Goal: Transaction & Acquisition: Book appointment/travel/reservation

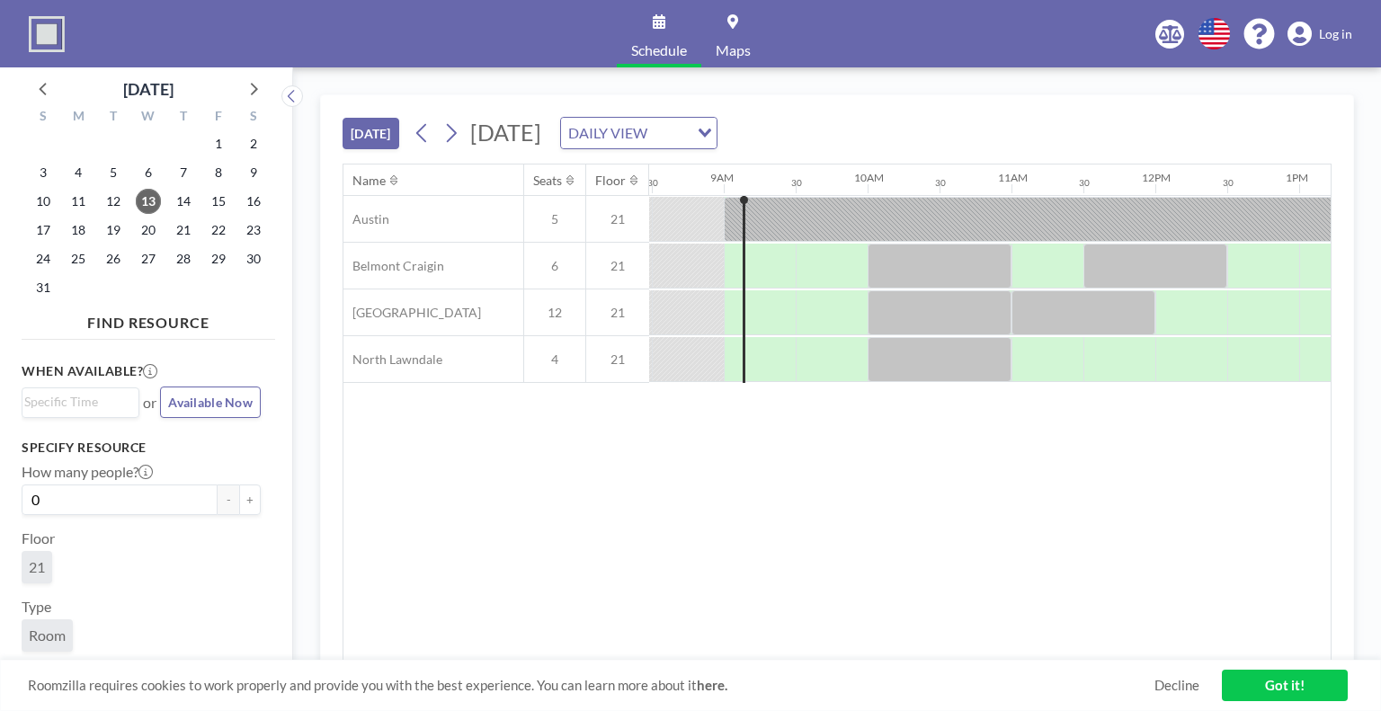
scroll to position [0, 1223]
click at [754, 259] on div at bounding box center [769, 266] width 49 height 45
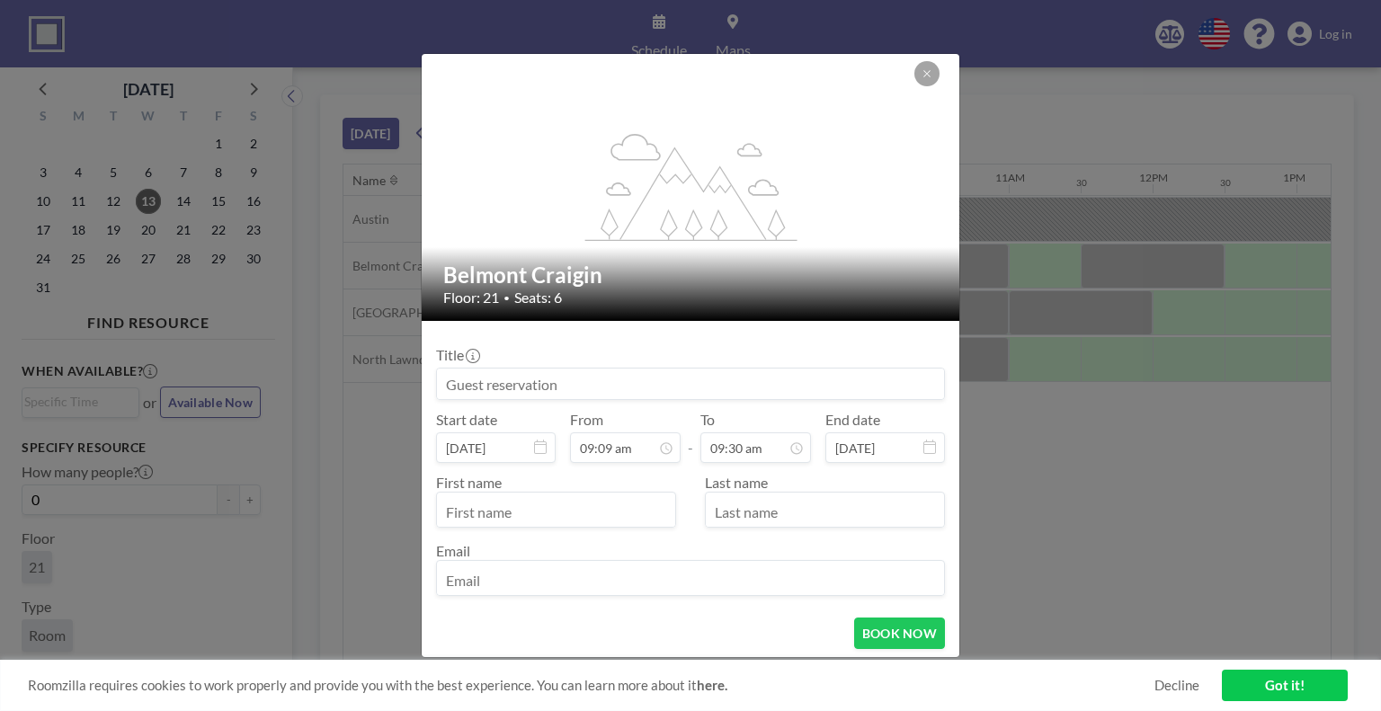
click at [518, 381] on input at bounding box center [690, 384] width 507 height 31
type input "A"
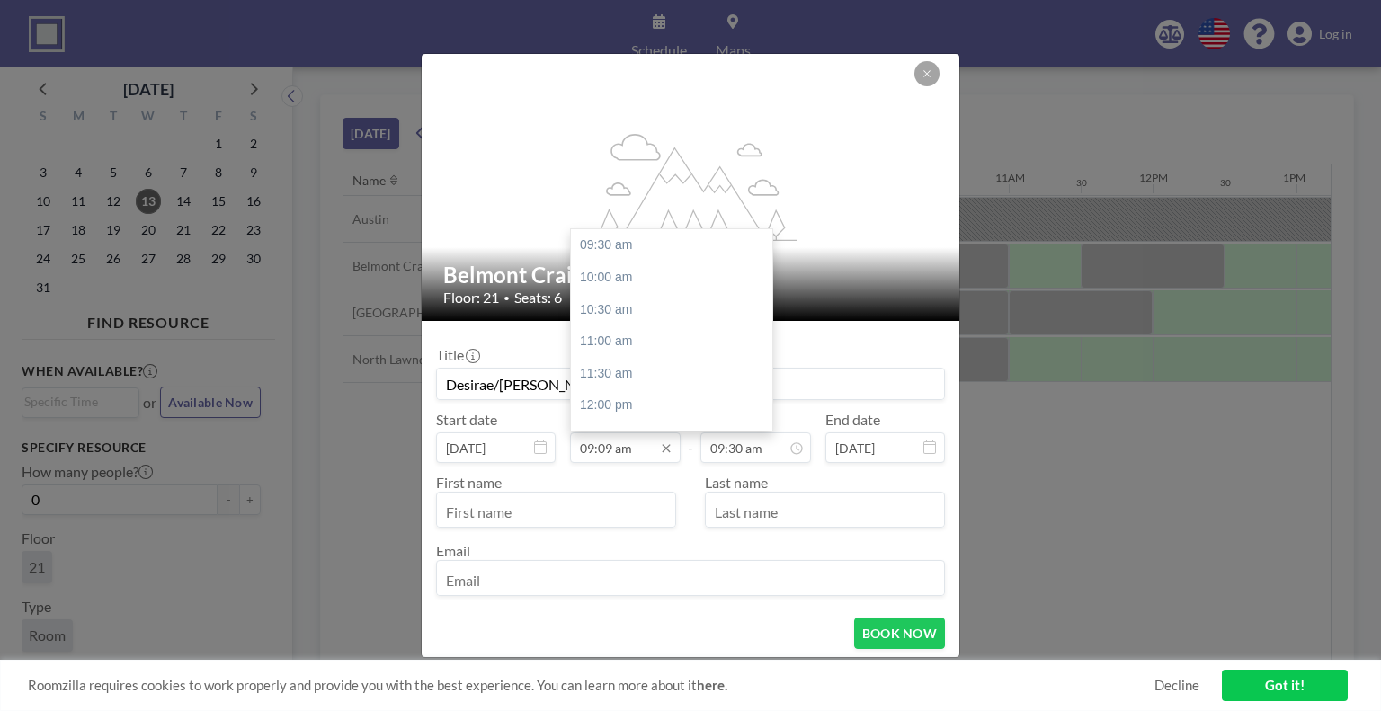
type input "Desirae/[PERSON_NAME]"
click at [611, 449] on input "09:09 am" at bounding box center [625, 448] width 111 height 31
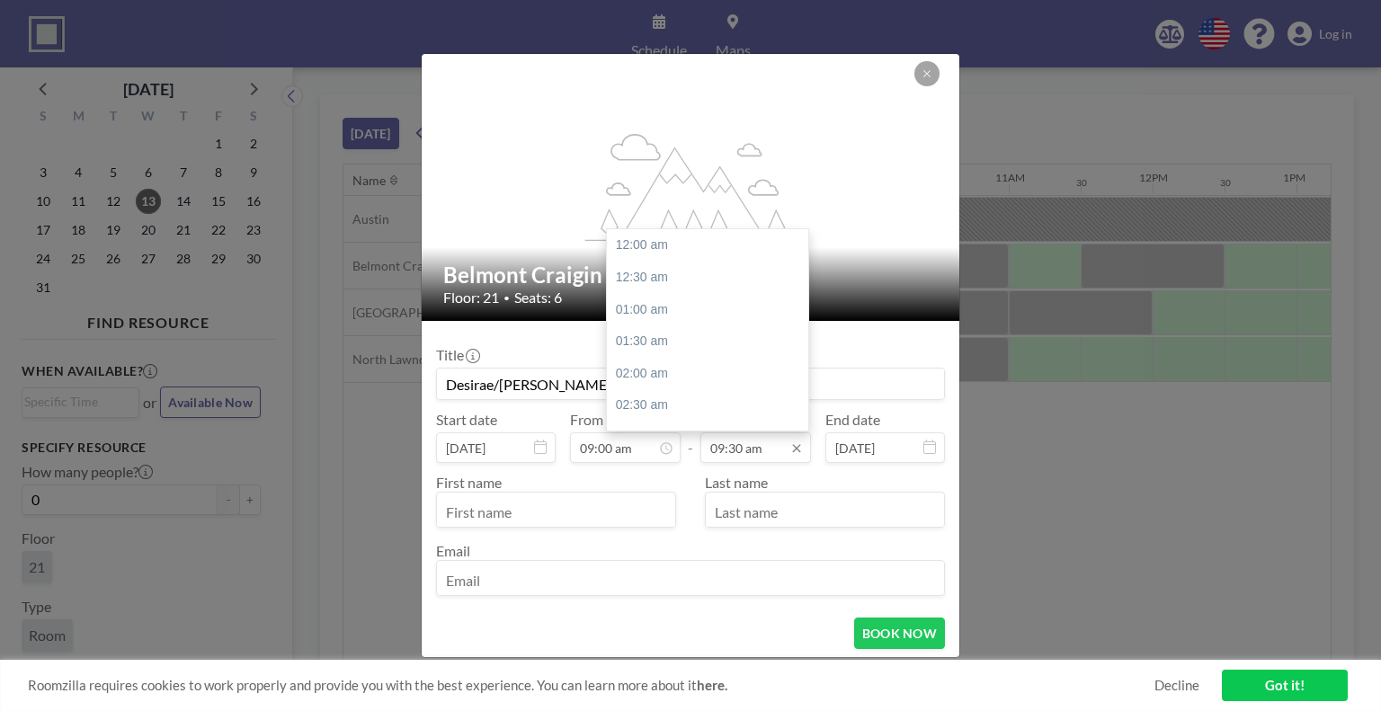
scroll to position [608, 0]
type input "09:09 am"
click at [729, 450] on input "09:30 am" at bounding box center [756, 448] width 111 height 31
click at [644, 283] on div "10:00 am" at bounding box center [712, 278] width 210 height 32
type input "10:00 am"
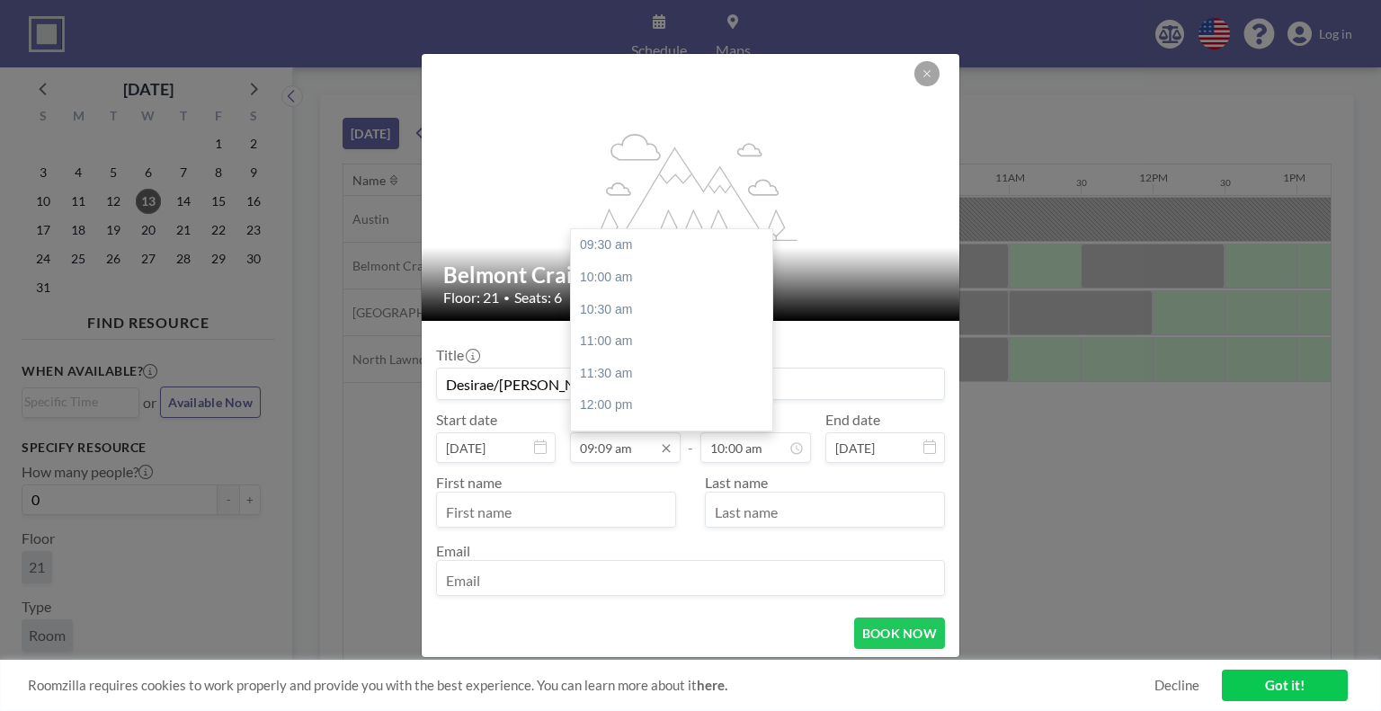
click at [609, 450] on input "09:09 am" at bounding box center [625, 448] width 111 height 31
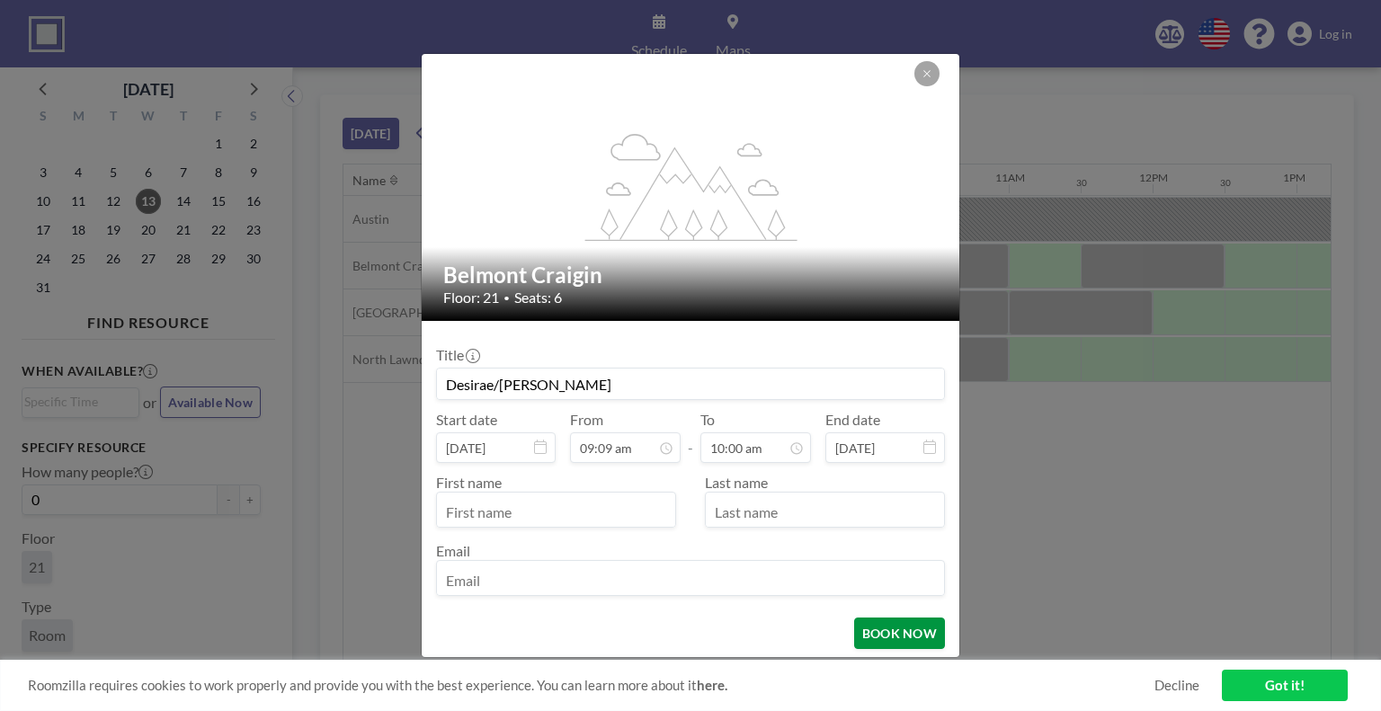
click at [877, 626] on button "BOOK NOW" at bounding box center [899, 633] width 91 height 31
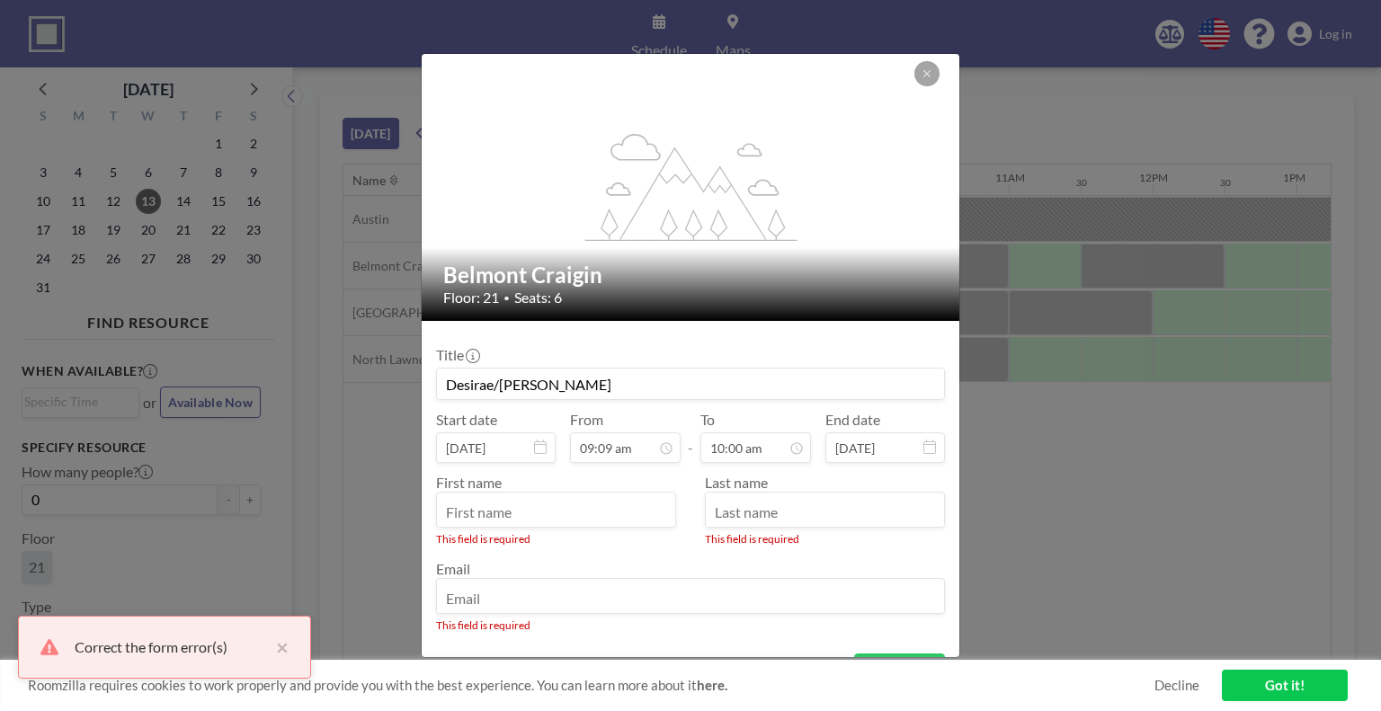
click at [517, 519] on input "text" at bounding box center [556, 511] width 238 height 31
type input "[PERSON_NAME]"
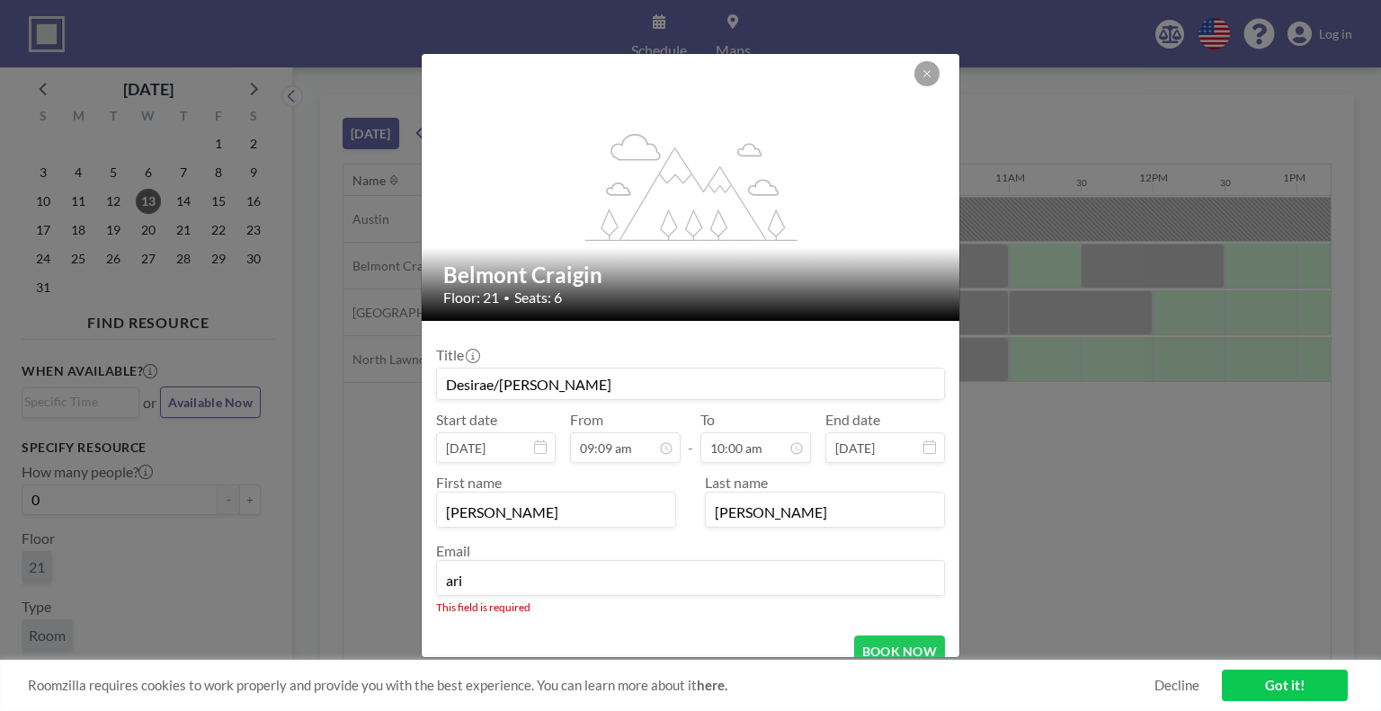
type input "[EMAIL_ADDRESS][DOMAIN_NAME]"
click at [898, 650] on form "Title Desirae/[PERSON_NAME] Start date [DATE] From 09:09 am - To 10:00 am End d…" at bounding box center [691, 517] width 538 height 393
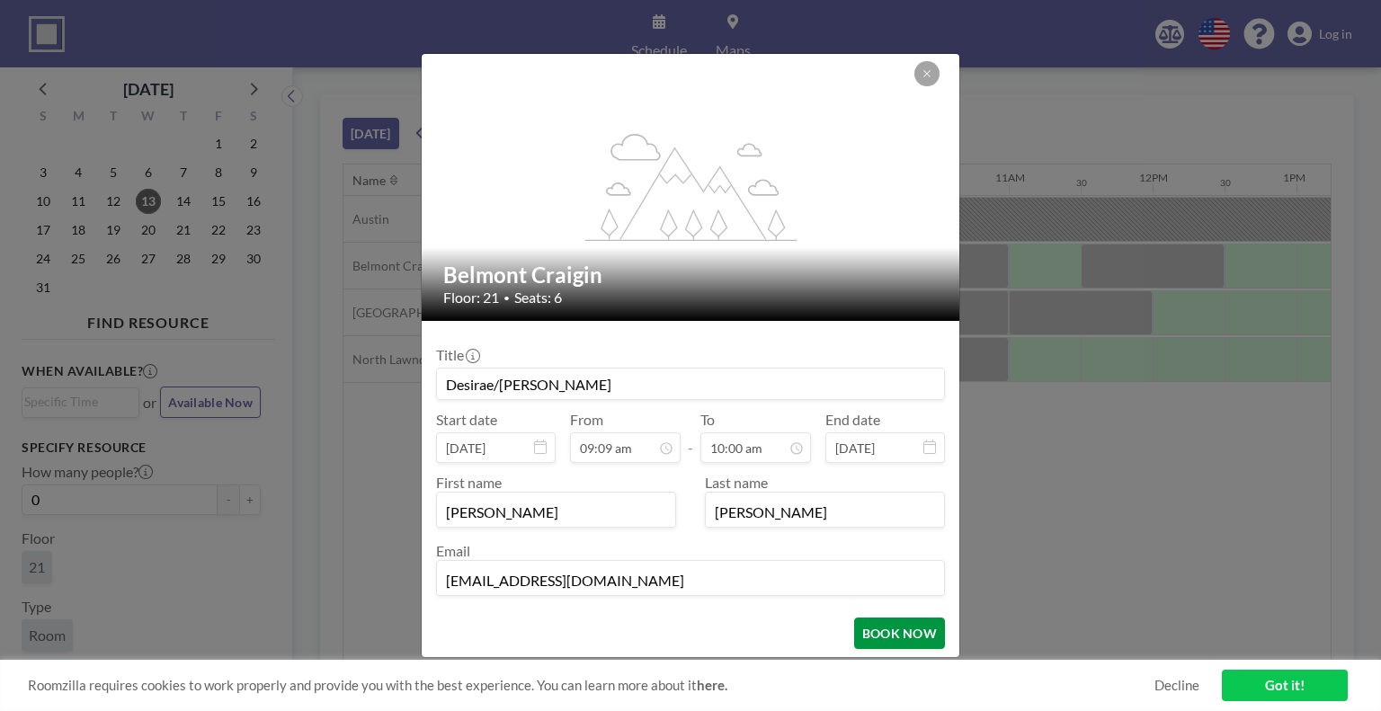
click at [867, 624] on button "BOOK NOW" at bounding box center [899, 633] width 91 height 31
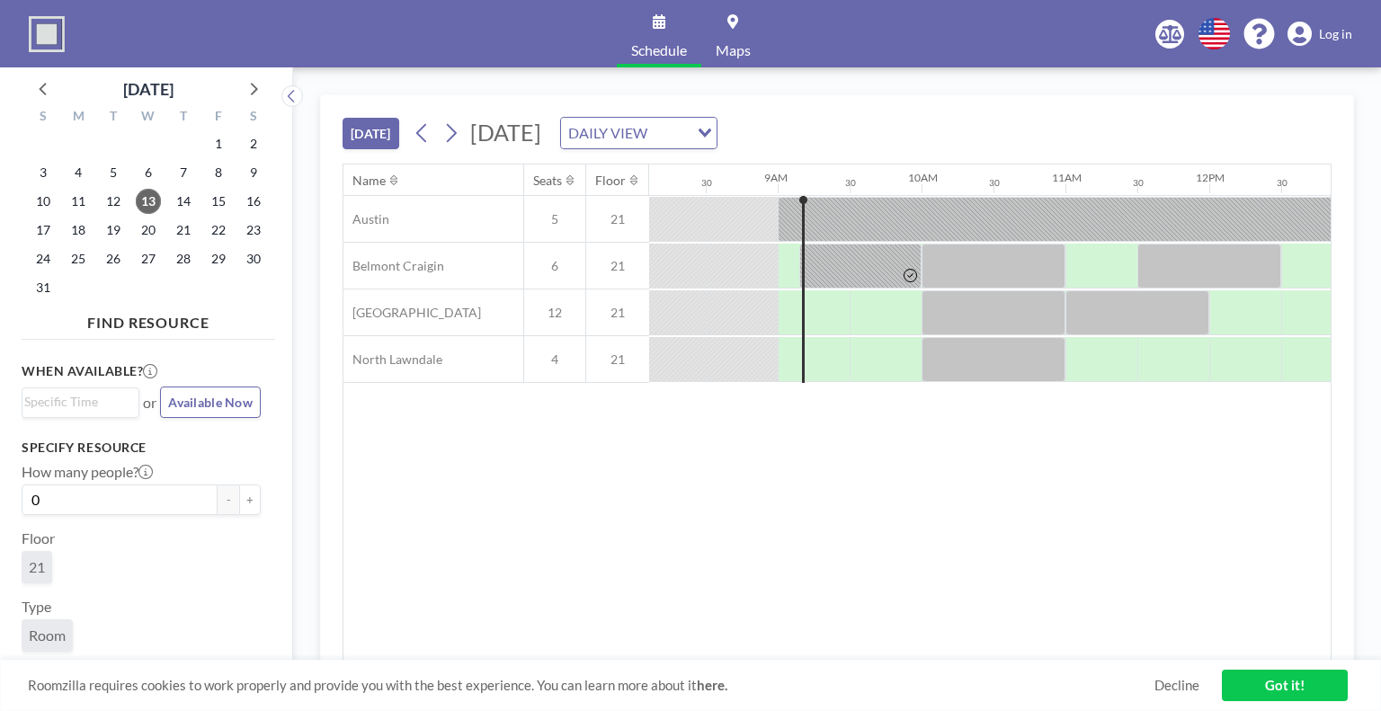
scroll to position [0, 1223]
